Goal: Task Accomplishment & Management: Manage account settings

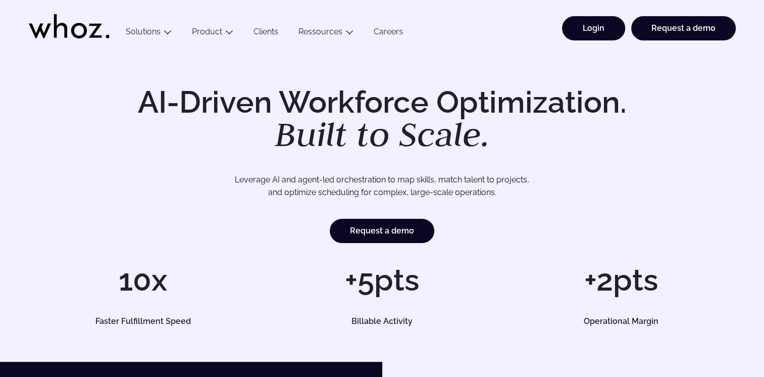
click at [600, 28] on link "Login" at bounding box center [593, 28] width 63 height 24
click at [604, 33] on link "Login" at bounding box center [593, 28] width 63 height 24
